Goal: Information Seeking & Learning: Learn about a topic

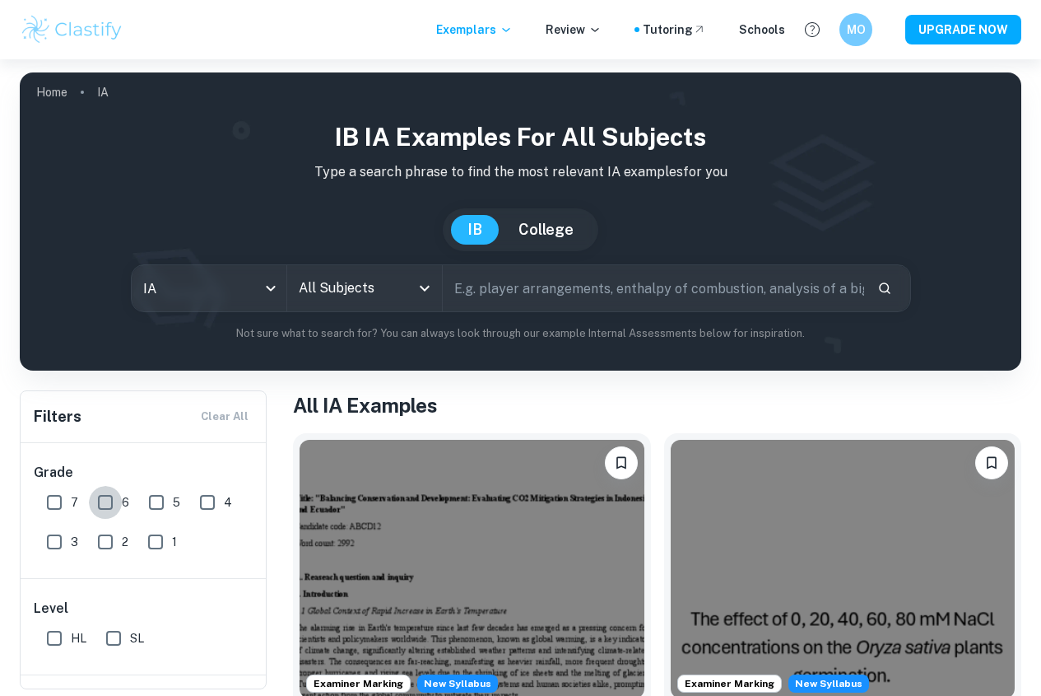
click at [112, 499] on input "6" at bounding box center [105, 502] width 33 height 33
checkbox input "true"
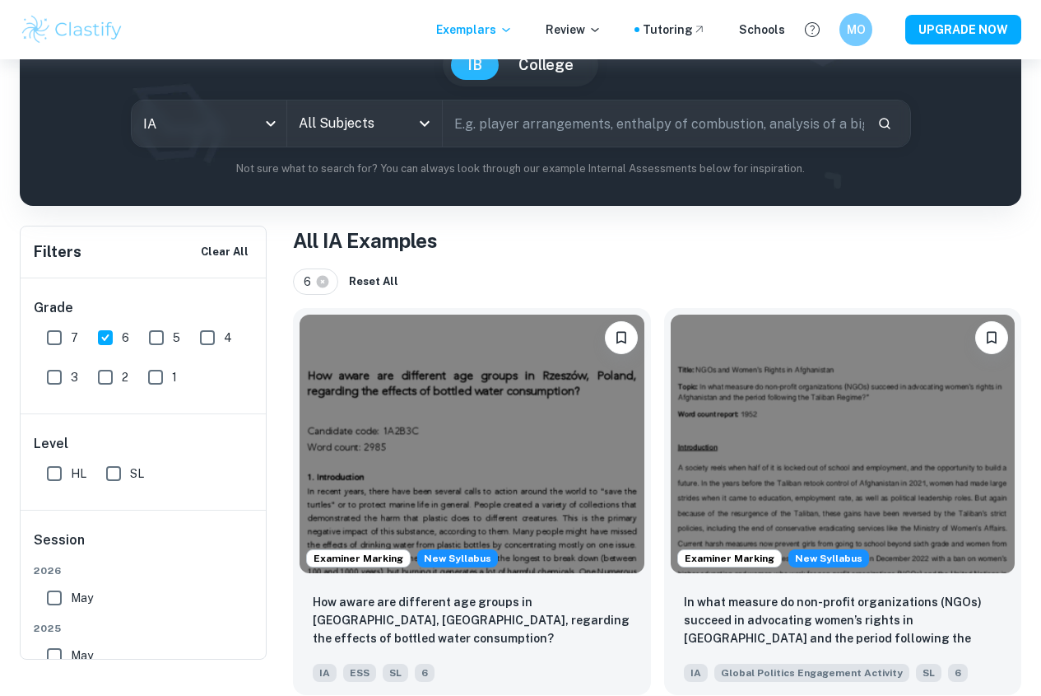
scroll to position [82, 0]
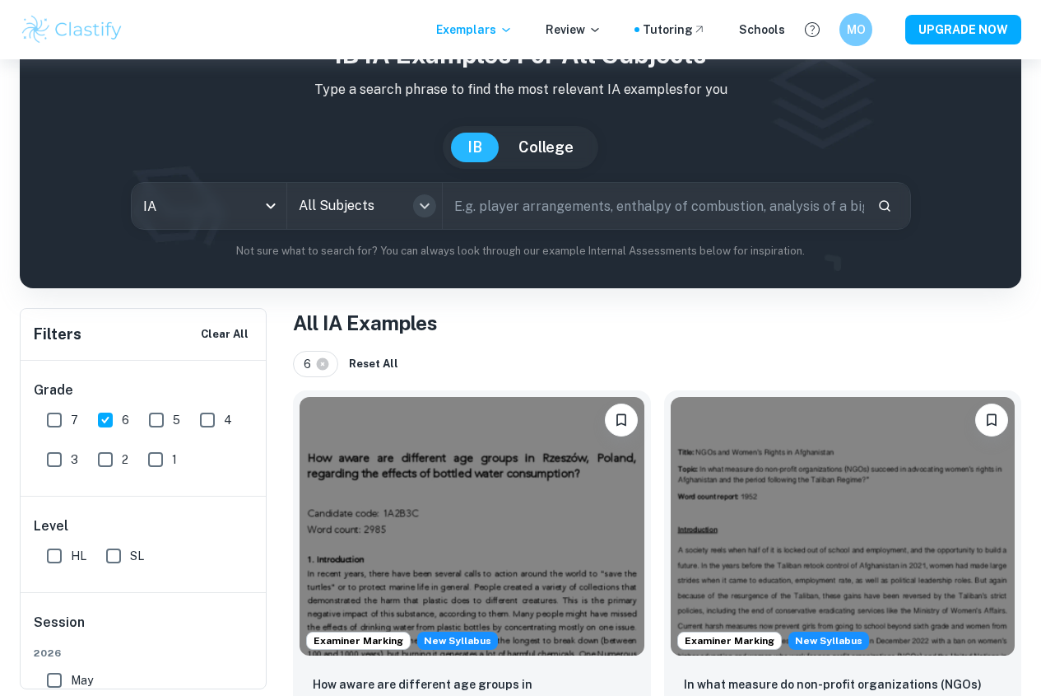
click at [435, 213] on icon "Open" at bounding box center [425, 206] width 20 height 20
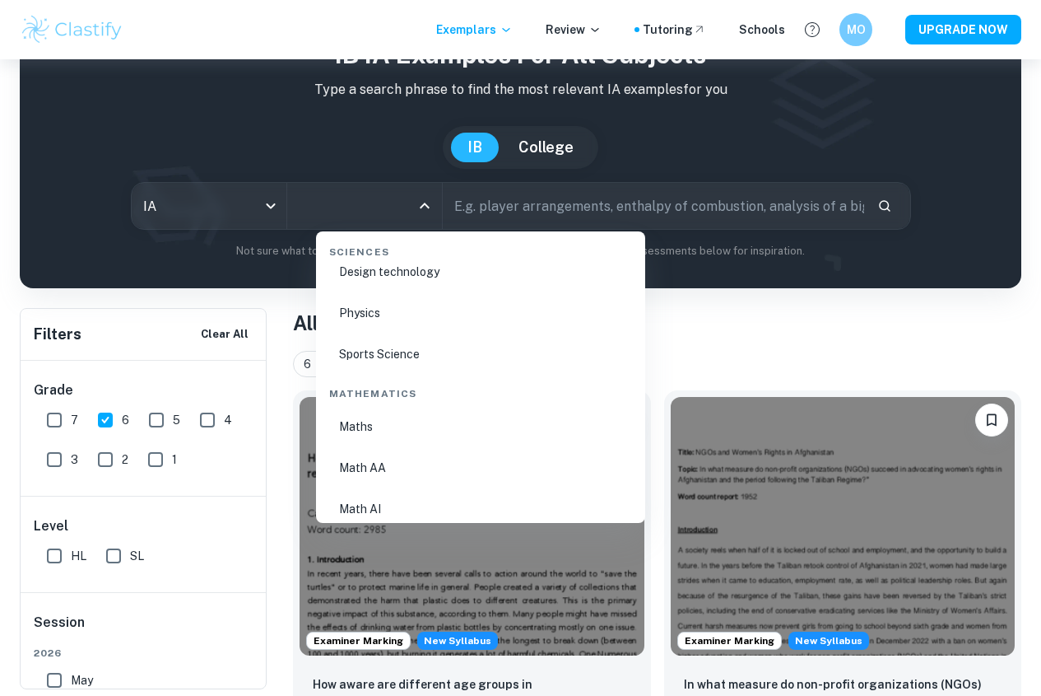
scroll to position [2799, 0]
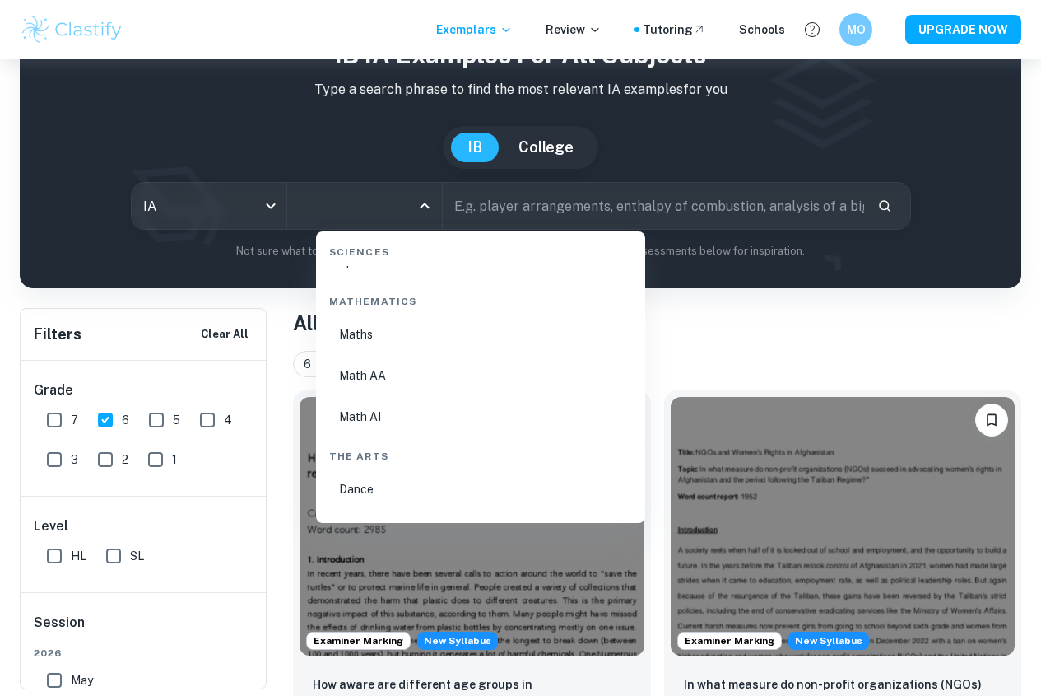
click at [371, 384] on li "Math AA" at bounding box center [481, 375] width 316 height 38
type input "Math AA"
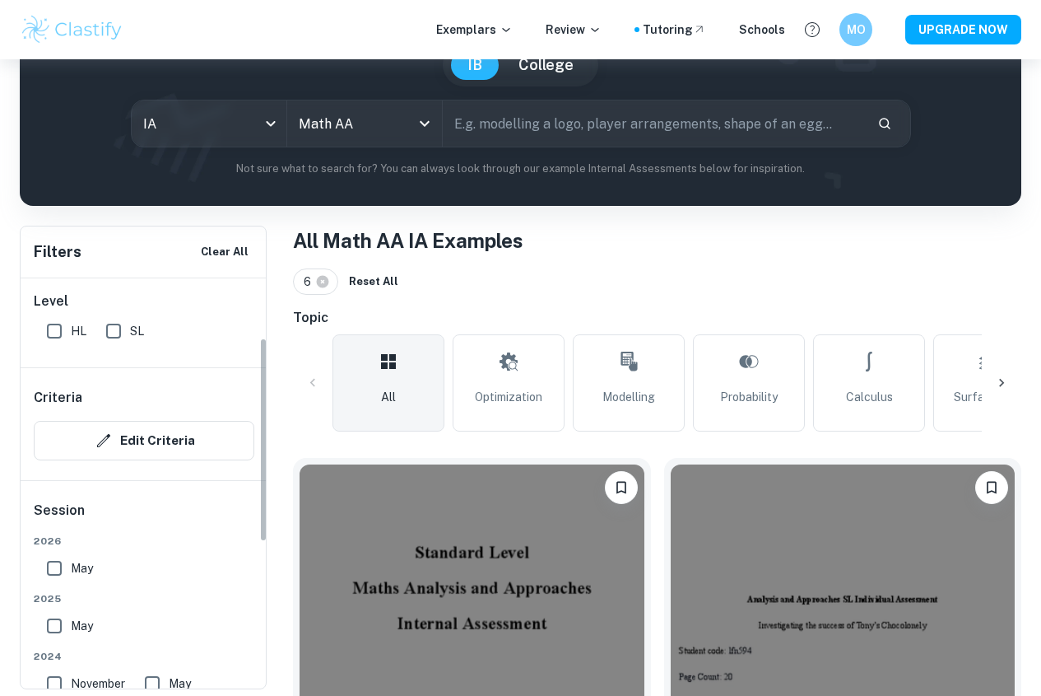
scroll to position [165, 0]
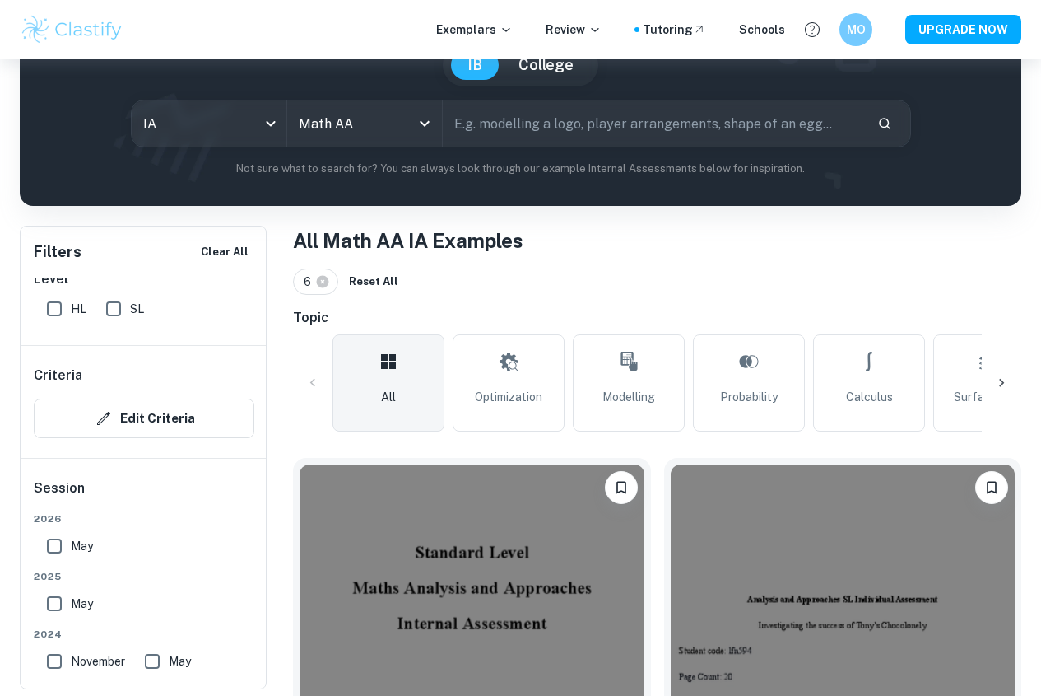
click at [116, 311] on input "SL" at bounding box center [113, 308] width 33 height 33
checkbox input "true"
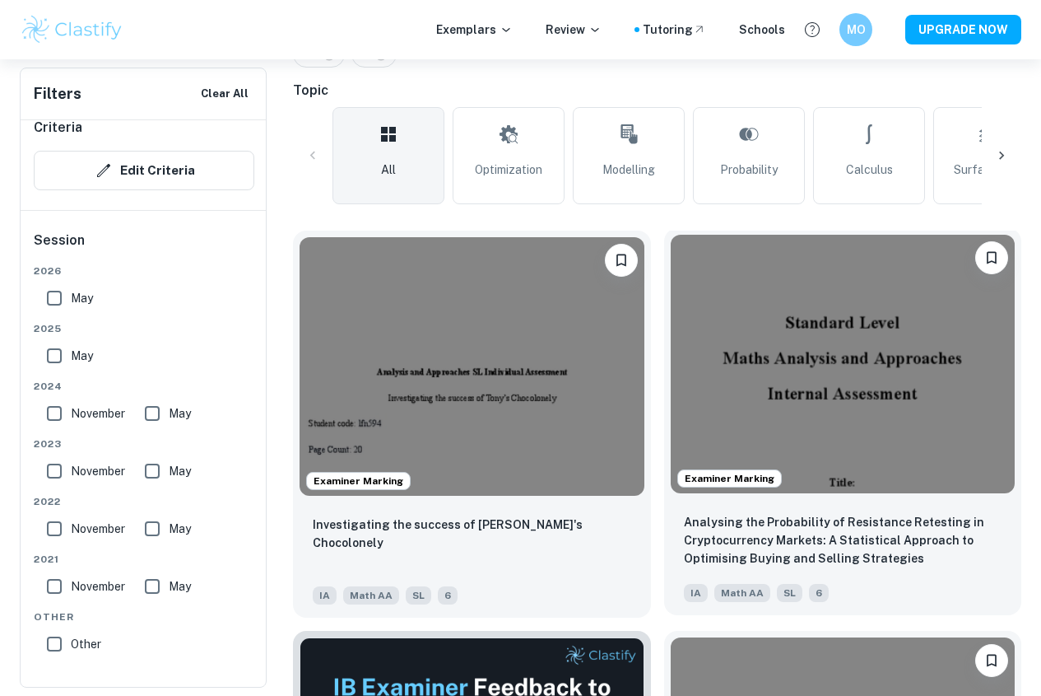
scroll to position [576, 0]
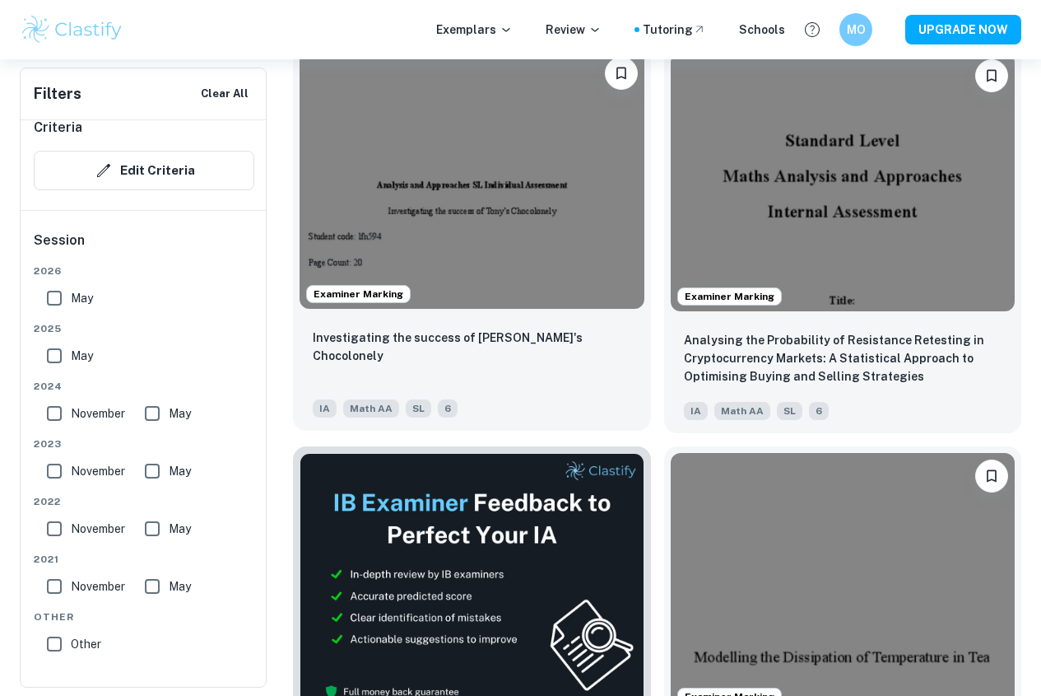
click at [448, 146] on img at bounding box center [472, 179] width 345 height 259
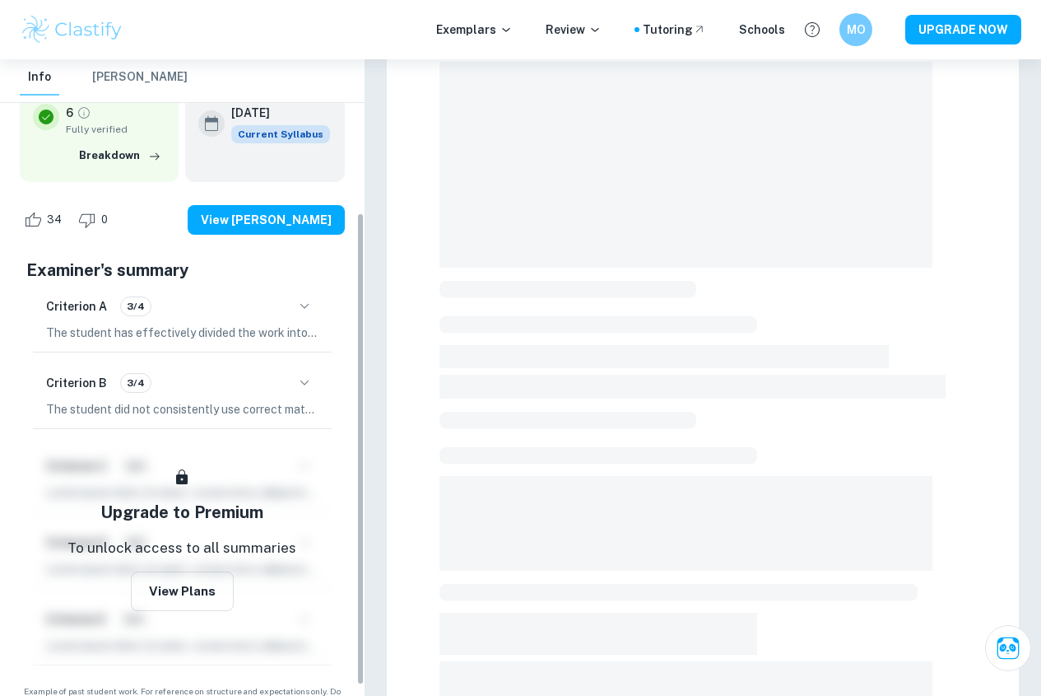
scroll to position [220, 0]
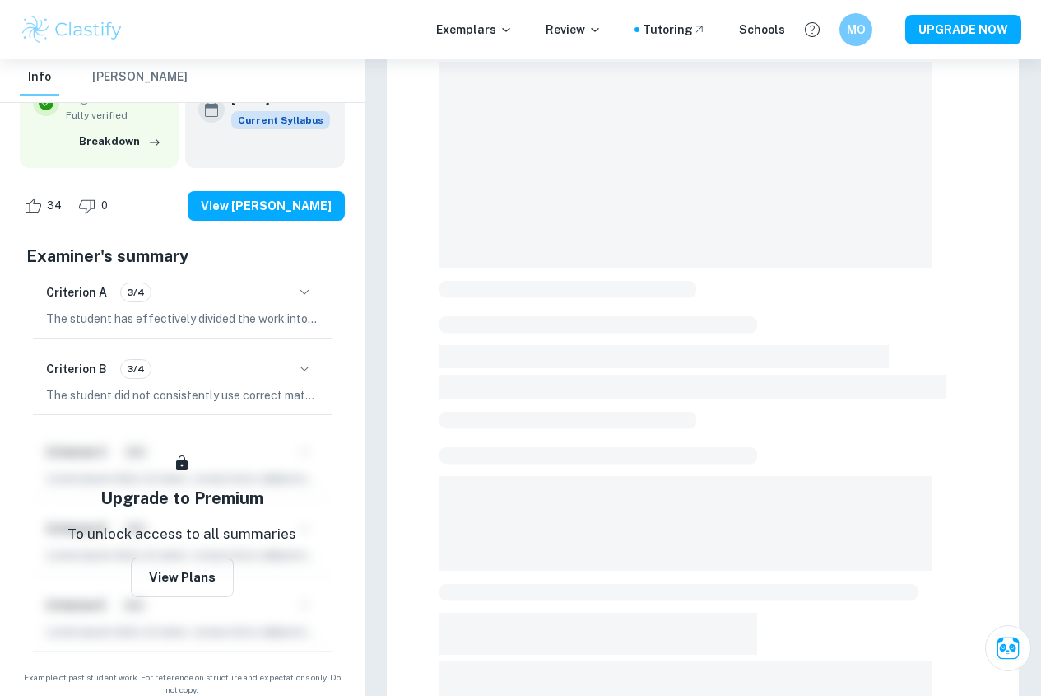
click at [297, 359] on icon "button" at bounding box center [305, 369] width 20 height 20
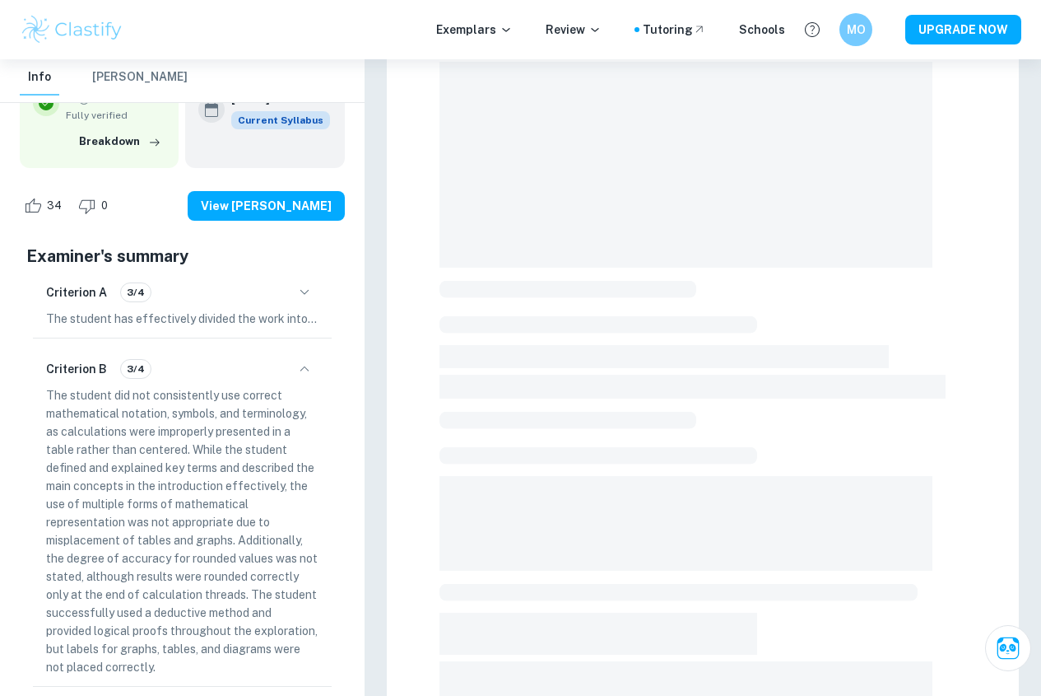
click at [305, 282] on icon "button" at bounding box center [305, 292] width 20 height 20
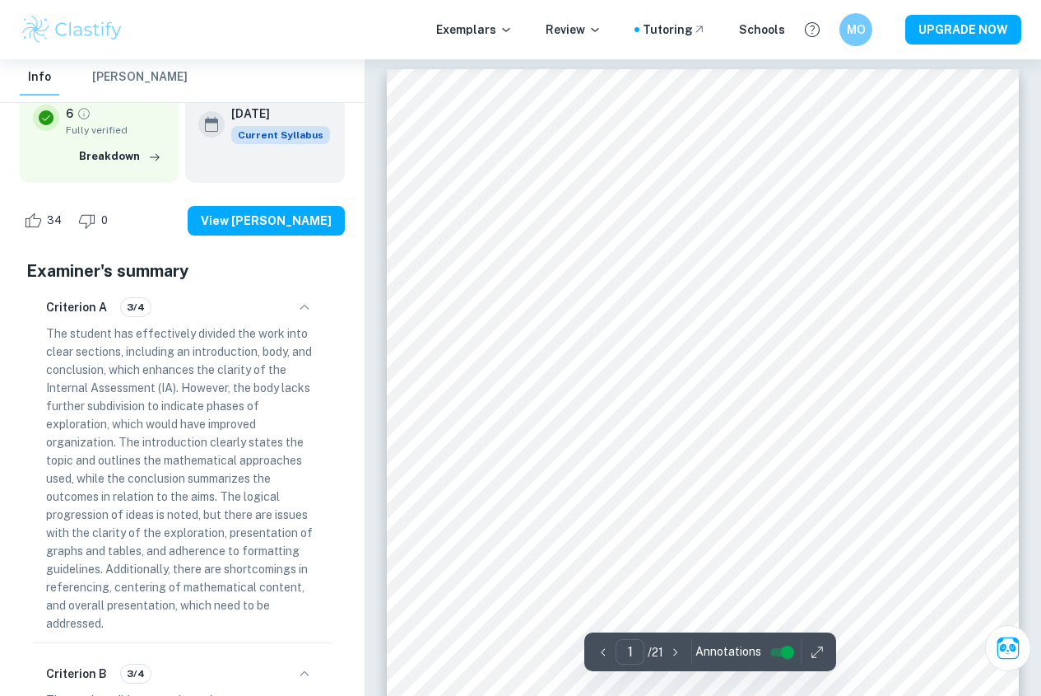
scroll to position [0, 0]
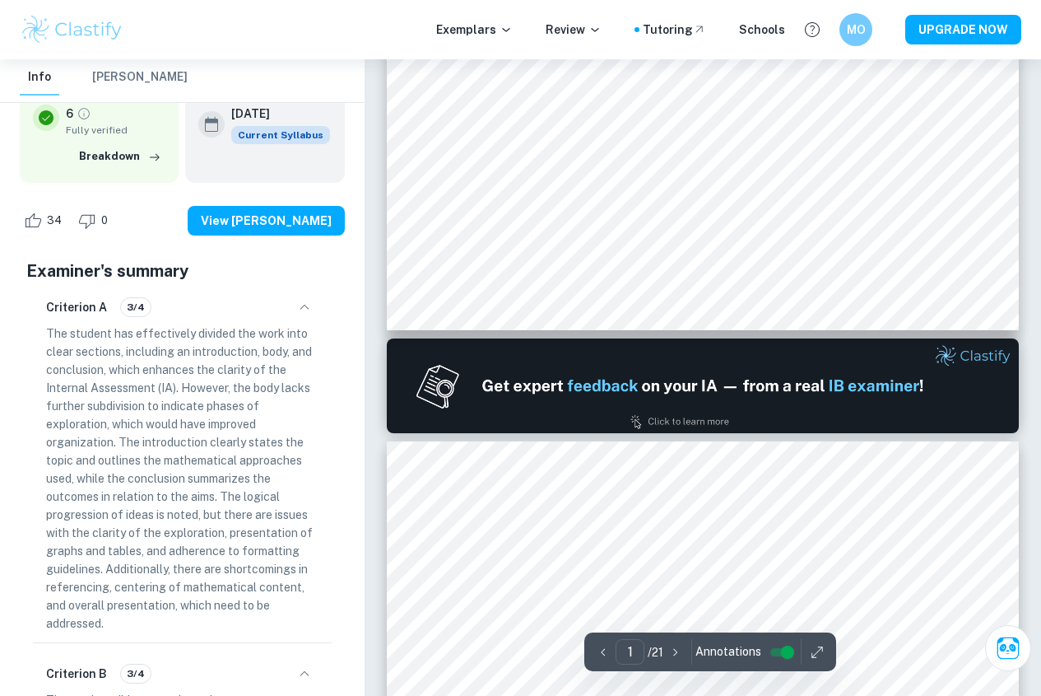
type input "2"
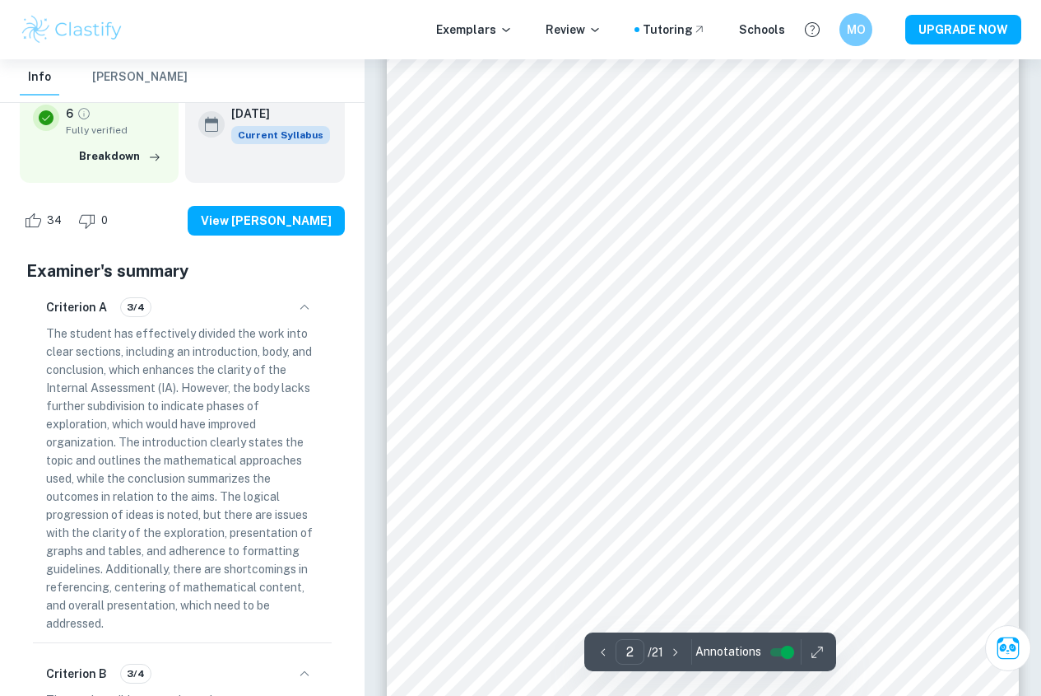
scroll to position [1235, 0]
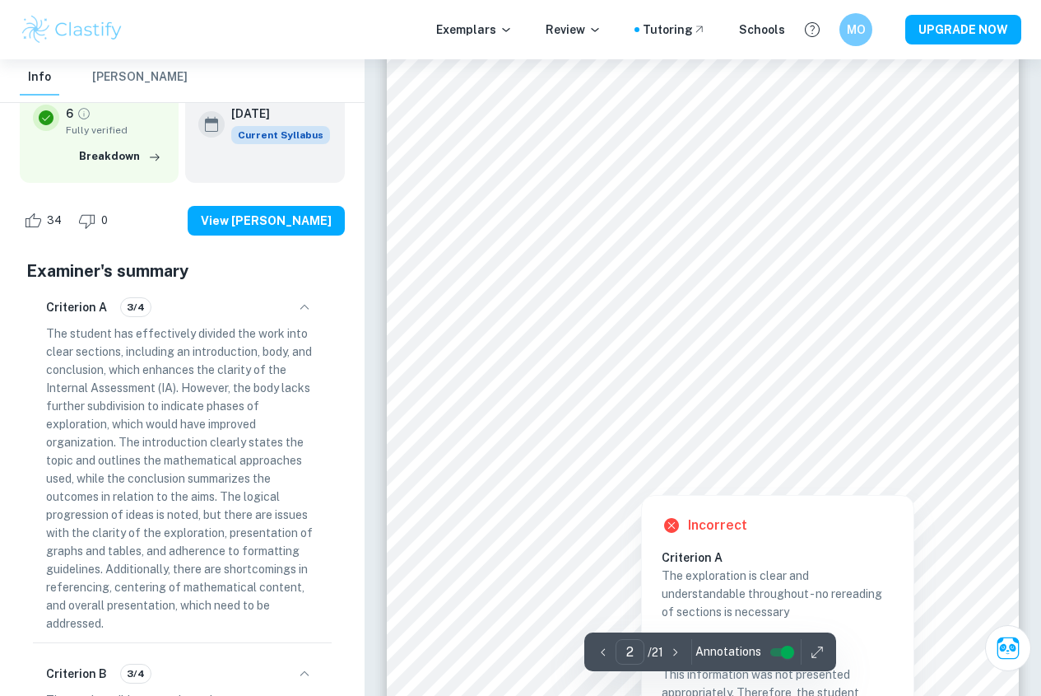
click at [603, 397] on div at bounding box center [712, 396] width 460 height 46
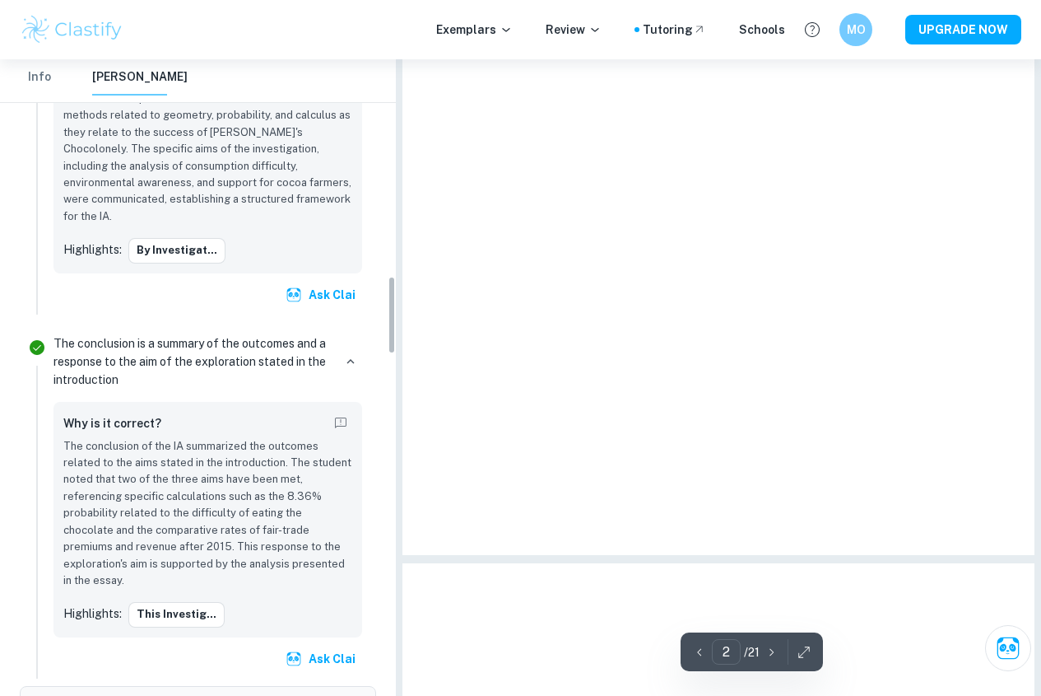
scroll to position [1763, 0]
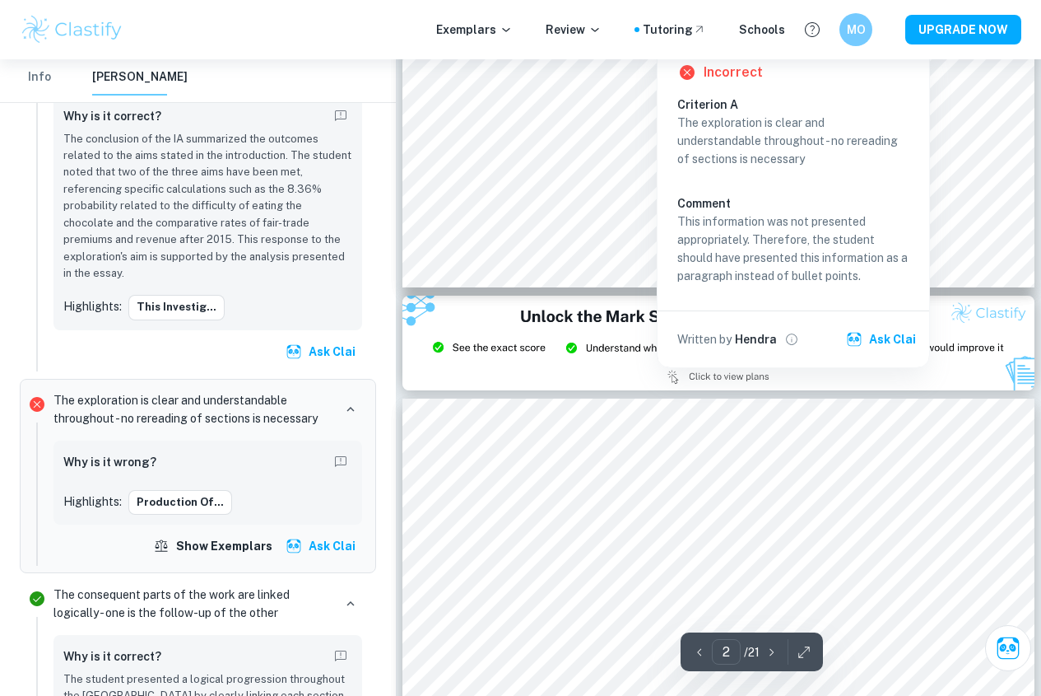
type input "3"
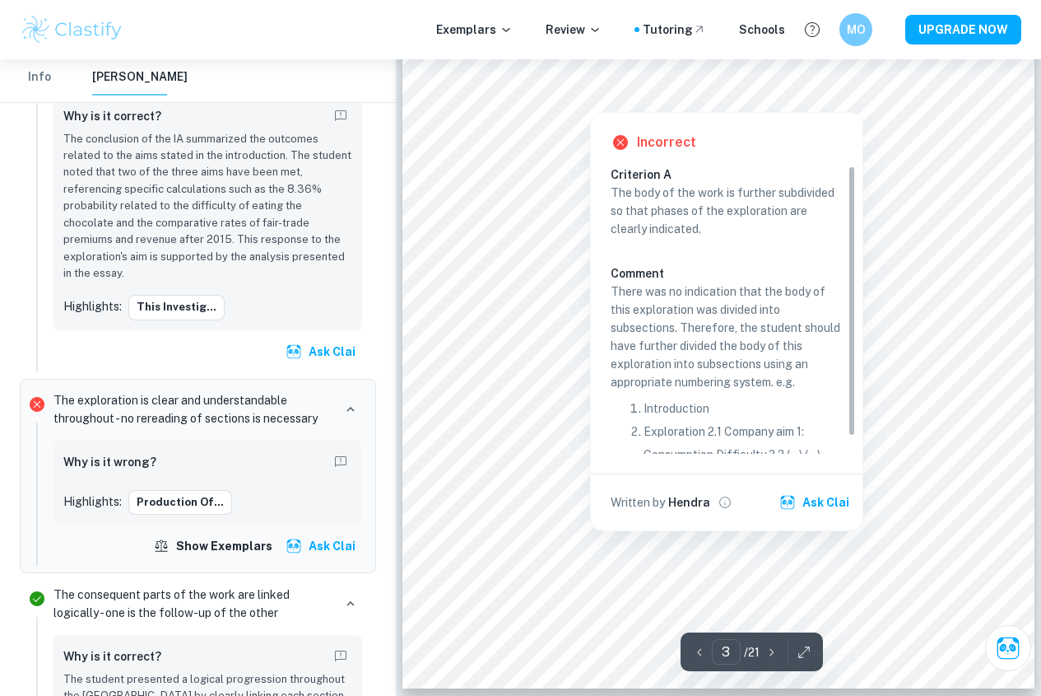
scroll to position [2223, 0]
